Goal: Task Accomplishment & Management: Use online tool/utility

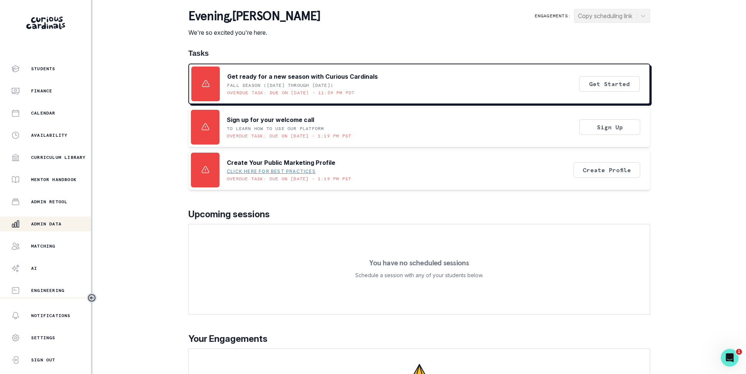
click at [43, 217] on button "Admin Data" at bounding box center [45, 224] width 91 height 15
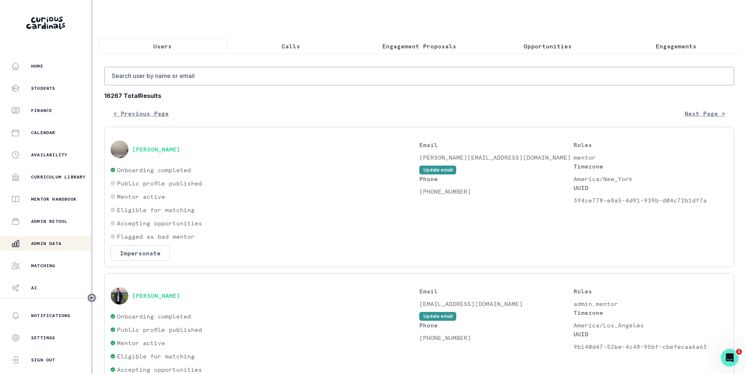
click at [397, 50] on p "Engagement Proposals" at bounding box center [419, 46] width 74 height 9
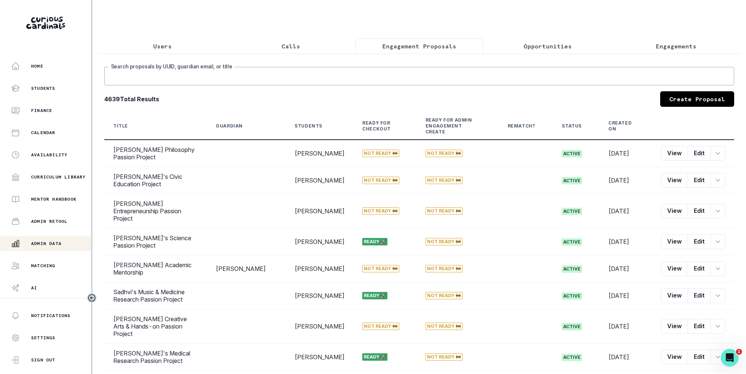
click at [397, 82] on input "Search proposals by UUID, guardian email, or title" at bounding box center [418, 76] width 629 height 18
type input "oscar"
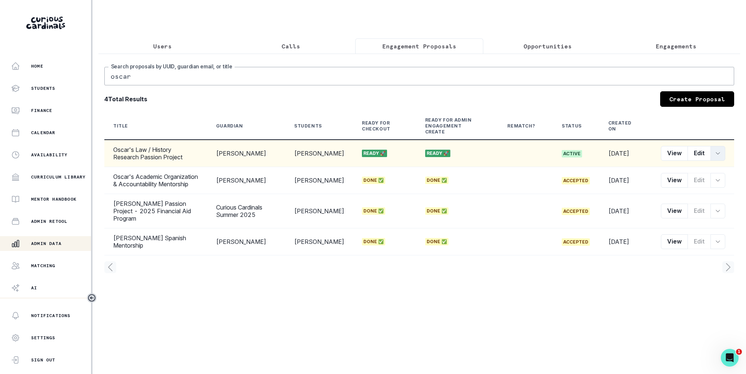
click at [715, 151] on icon "row menu" at bounding box center [717, 154] width 6 height 6
click at [687, 212] on button "Convert to Engagement" at bounding box center [683, 214] width 82 height 12
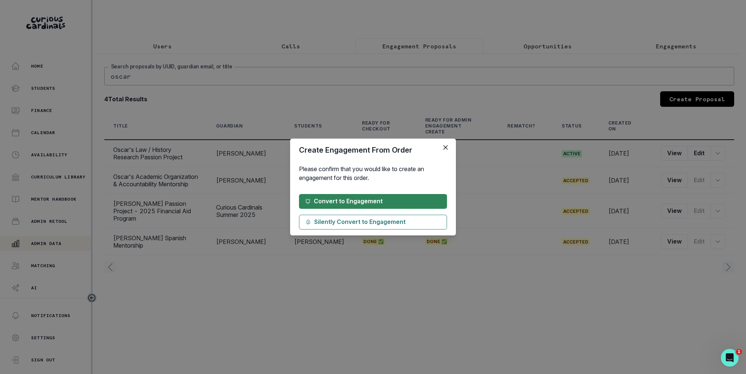
click at [421, 206] on button "Convert to Engagement" at bounding box center [373, 201] width 148 height 15
